Goal: Information Seeking & Learning: Learn about a topic

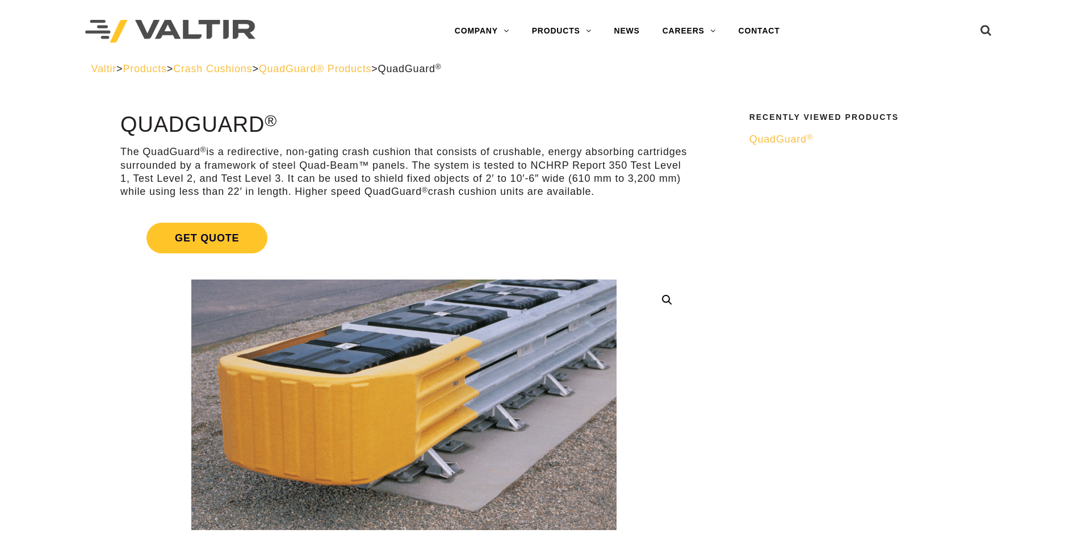
click at [356, 68] on span "QuadGuard® Products" at bounding box center [315, 68] width 113 height 11
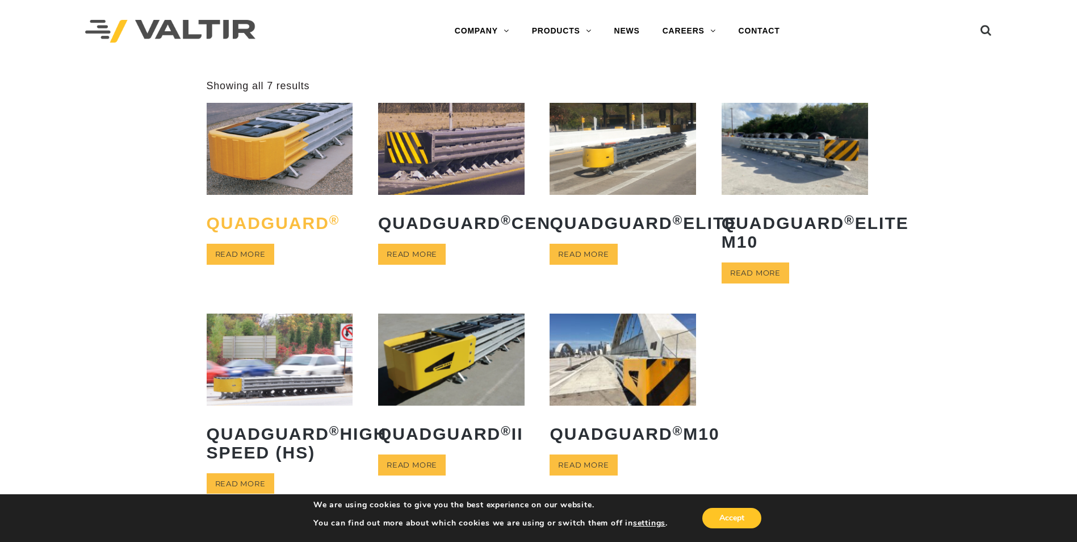
click at [245, 226] on h2 "QuadGuard ®" at bounding box center [280, 223] width 147 height 36
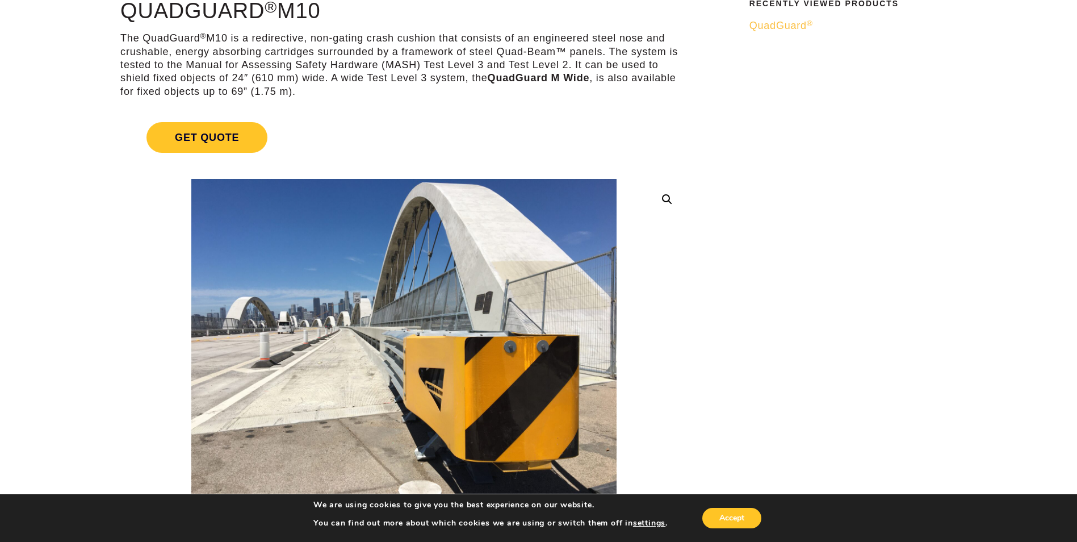
scroll to position [57, 0]
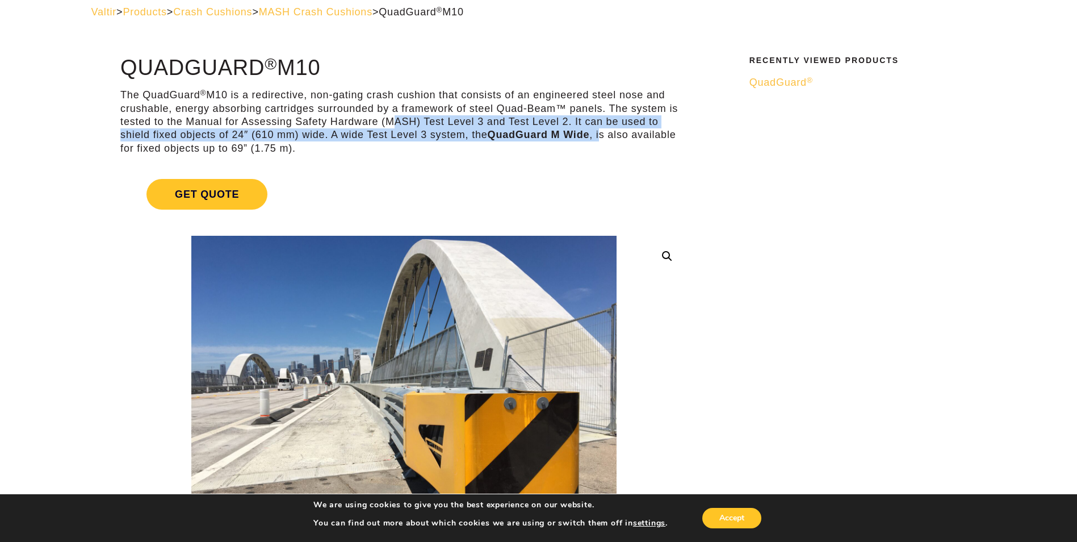
drag, startPoint x: 386, startPoint y: 122, endPoint x: 605, endPoint y: 138, distance: 219.2
click at [605, 138] on p "The QuadGuard ® M10 is a redirective, non-gating crash cushion that consists of…" at bounding box center [403, 122] width 567 height 66
drag, startPoint x: 605, startPoint y: 138, endPoint x: 517, endPoint y: 116, distance: 90.8
click at [517, 116] on p "The QuadGuard ® M10 is a redirective, non-gating crash cushion that consists of…" at bounding box center [403, 122] width 567 height 66
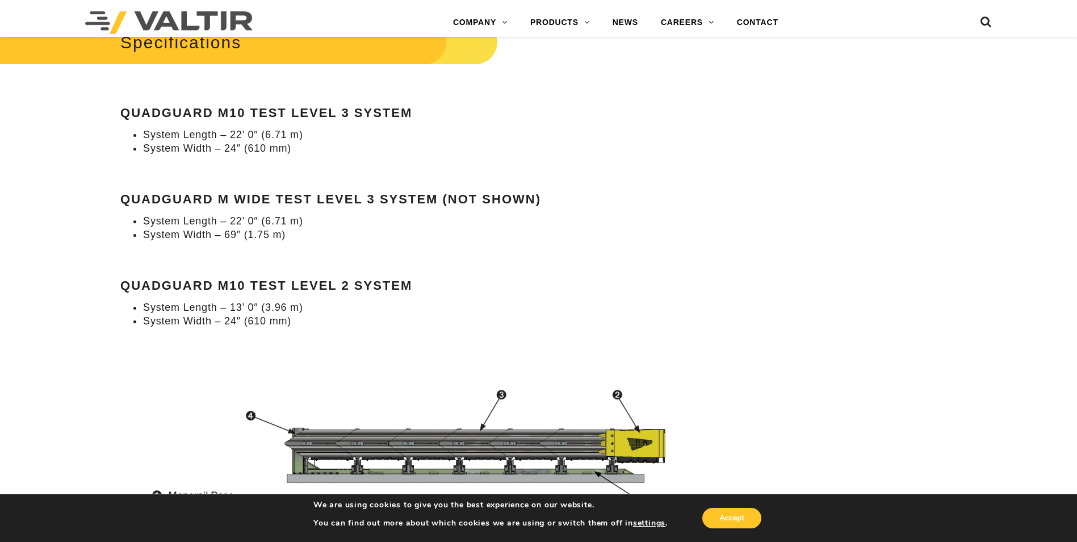
scroll to position [1022, 0]
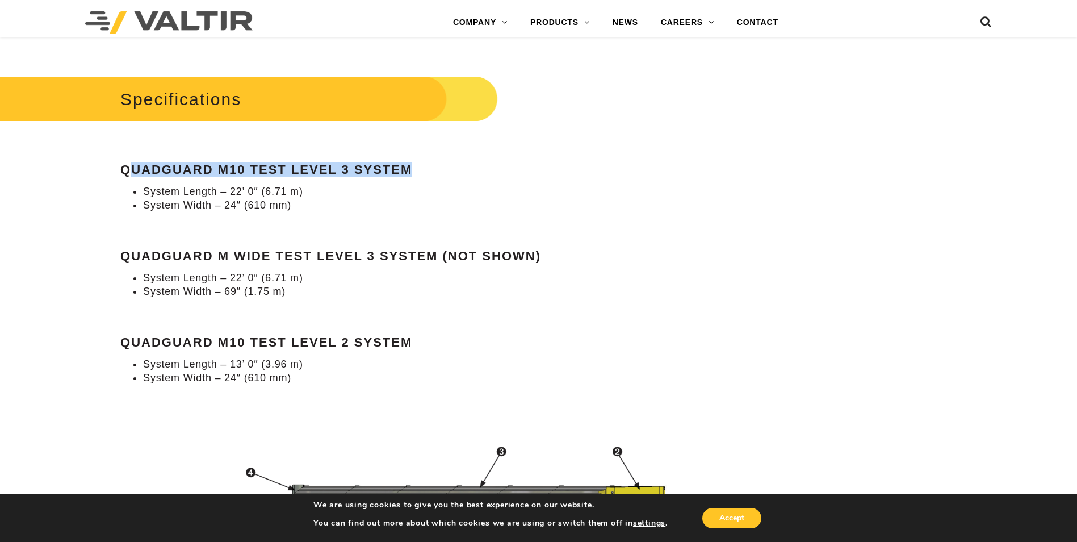
drag, startPoint x: 126, startPoint y: 166, endPoint x: 409, endPoint y: 172, distance: 282.9
click at [409, 172] on strong "QuadGuard M10 Test Level 3 System" at bounding box center [266, 169] width 292 height 14
drag, startPoint x: 409, startPoint y: 172, endPoint x: 365, endPoint y: 247, distance: 87.3
click at [365, 247] on div "Specifications QuadGuard M10 Test Level 3 System System Length – 22’ 0″ (6.71 m…" at bounding box center [403, 229] width 567 height 312
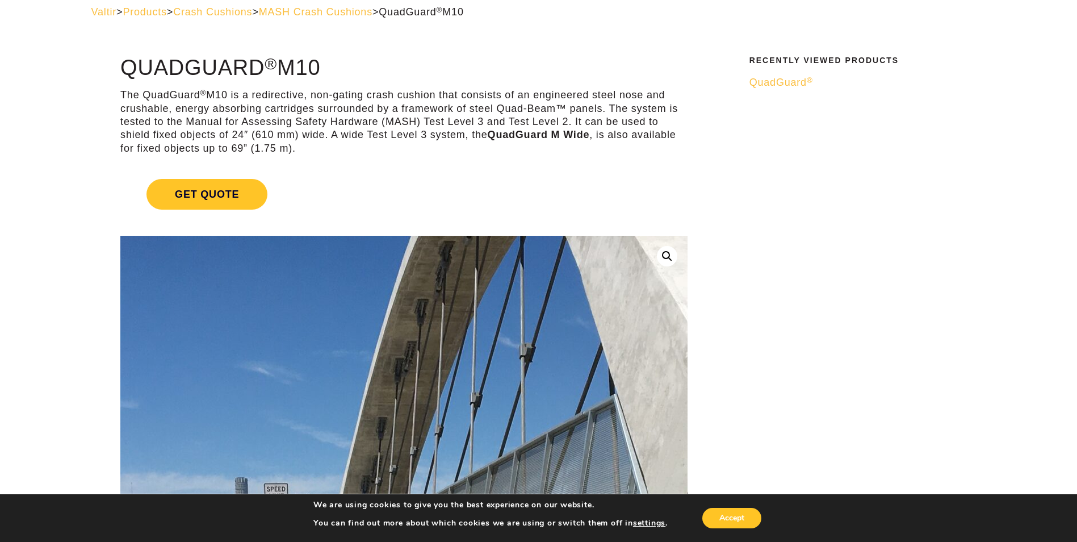
scroll to position [0, 0]
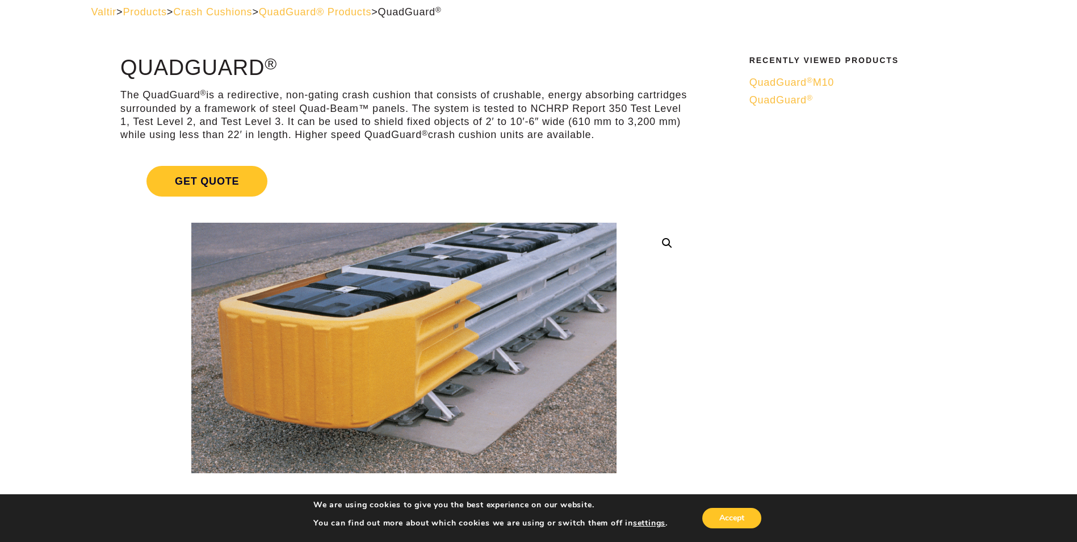
scroll to position [114, 0]
